Goal: Task Accomplishment & Management: Use online tool/utility

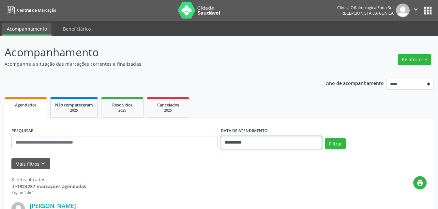
click at [243, 145] on input "**********" at bounding box center [271, 142] width 101 height 13
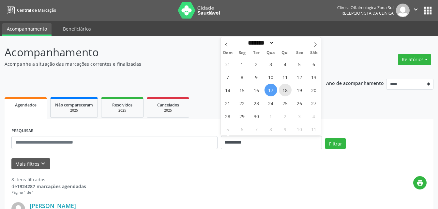
click at [286, 93] on span "18" at bounding box center [285, 90] width 13 height 13
type input "**********"
click at [286, 93] on span "18" at bounding box center [285, 90] width 13 height 13
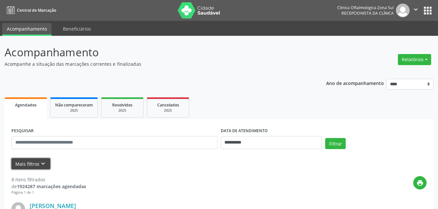
click at [30, 165] on button "Mais filtros keyboard_arrow_down" at bounding box center [30, 164] width 39 height 11
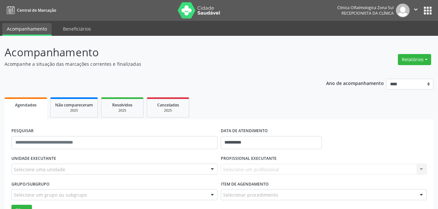
scroll to position [33, 0]
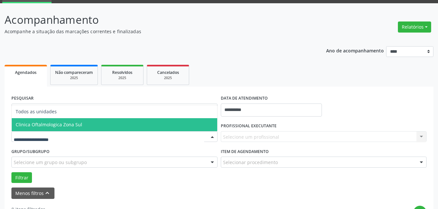
click at [52, 126] on span "Clinica Oftalmologica Zona Sul" at bounding box center [49, 125] width 67 height 6
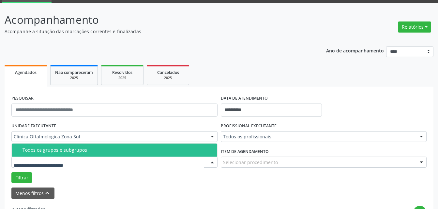
click at [65, 152] on div "Todos os grupos e subgrupos" at bounding box center [118, 150] width 191 height 5
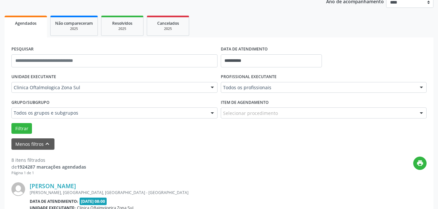
scroll to position [131, 0]
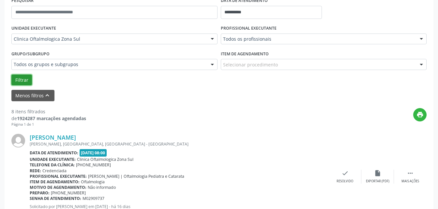
click at [21, 78] on button "Filtrar" at bounding box center [21, 80] width 21 height 11
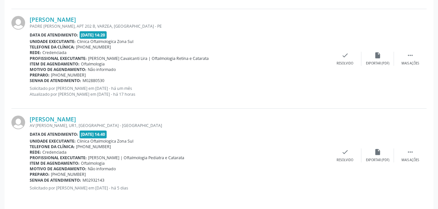
scroll to position [951, 0]
